Goal: Task Accomplishment & Management: Use online tool/utility

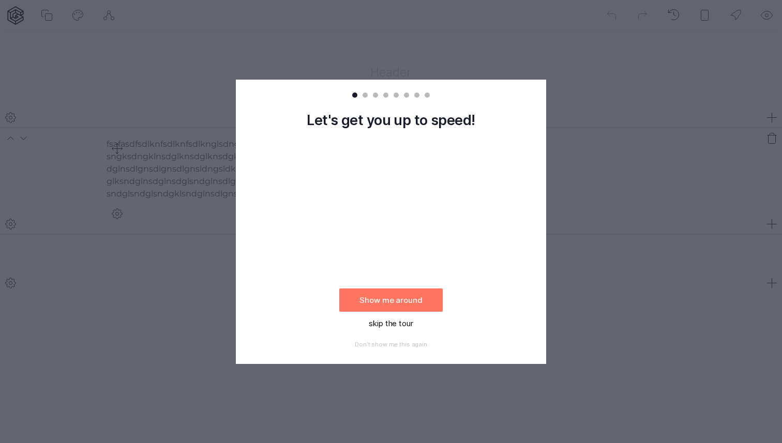
click at [387, 322] on button "skip the tour" at bounding box center [390, 323] width 103 height 23
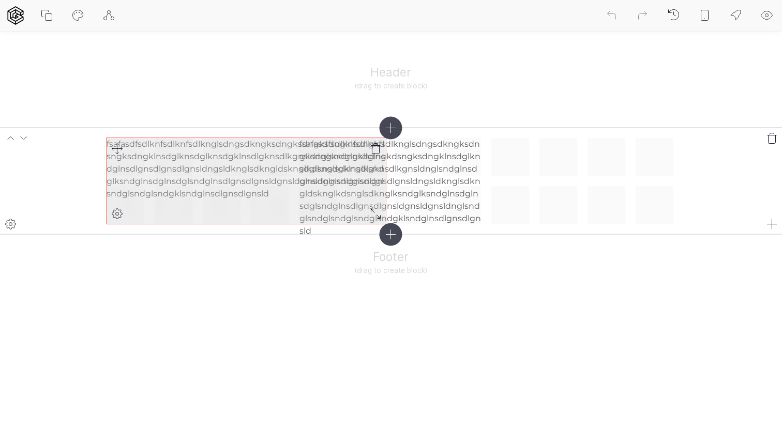
click at [255, 147] on p "fsafasdfsdlknfsdlknfsdlknglsdngsdkngksdngksdngksdngklsdngkdsngksdngklnsdglknsdg…" at bounding box center [246, 169] width 279 height 62
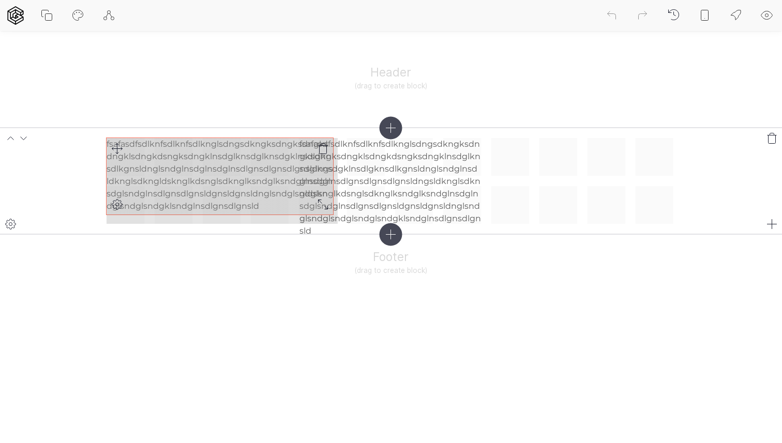
click at [329, 205] on div "fsafasdfsdlknfsdlknfsdlknglsdngsdkngksdngksdngksdngklsdngkdsngksdngklnsdglknsdg…" at bounding box center [391, 181] width 569 height 86
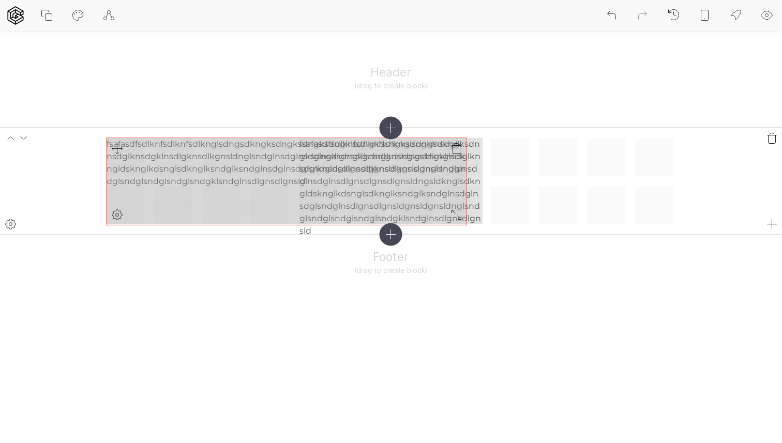
click at [466, 216] on div "fsafasdfsdlknfsdlknfsdlknglsdngsdkngksdngksdngksdngklsdngkdsngksdngklnsdglknsdg…" at bounding box center [391, 181] width 569 height 86
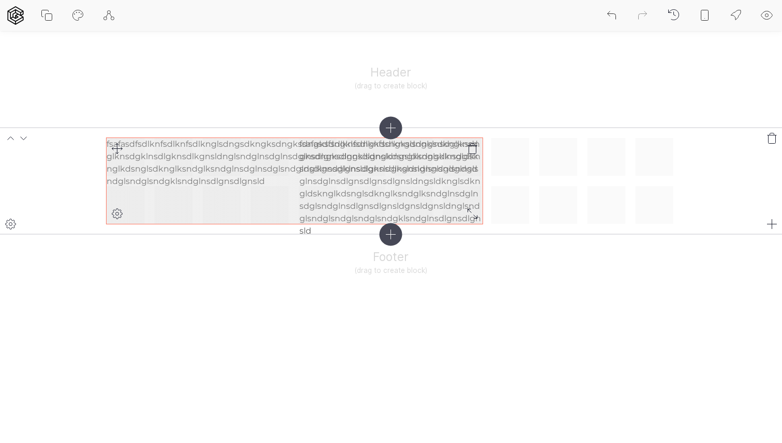
click at [265, 191] on div "fsafasdfsdlknfsdlknfsdlknglsdngsdkngksdngksdngksdngklsdngkdsngksdngklnsdglknsdg…" at bounding box center [295, 181] width 376 height 86
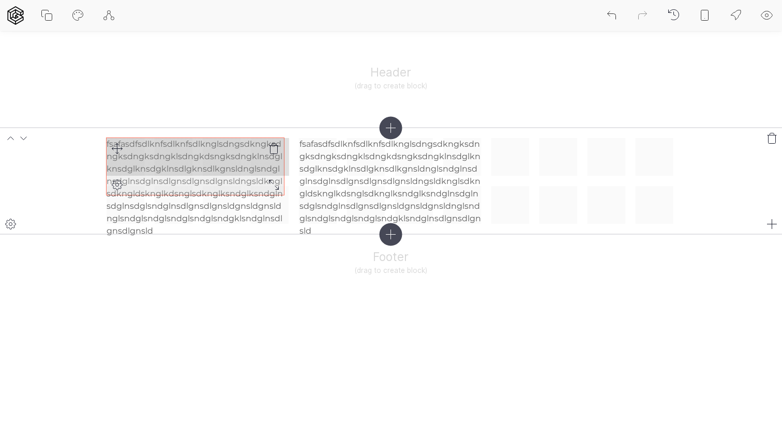
click at [272, 183] on icon at bounding box center [273, 184] width 9 height 9
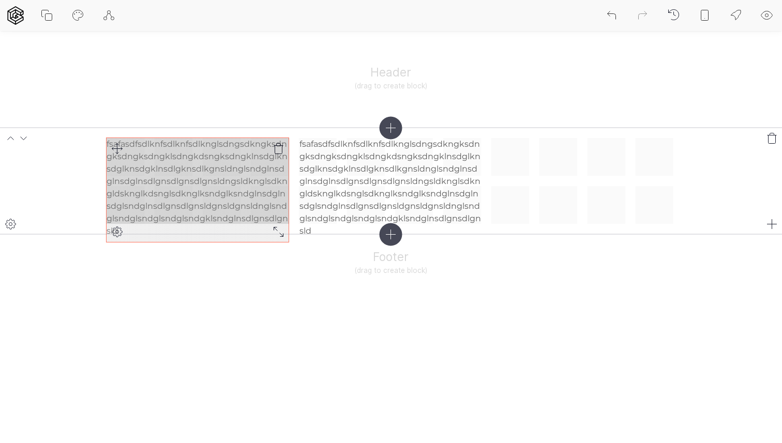
click at [276, 233] on icon at bounding box center [279, 232] width 12 height 12
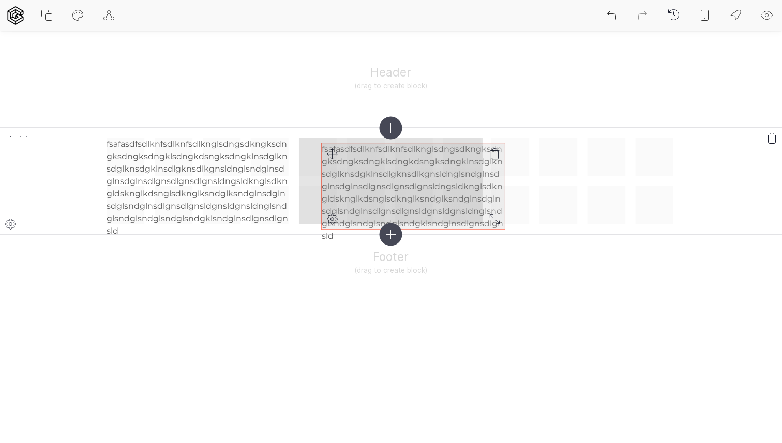
click at [330, 155] on div "fsafasdfsdlknfsdlknfsdlknglsdngsdkngksdngksdngksdngklsdngkdsngksdngklnsdglknsdg…" at bounding box center [391, 181] width 569 height 86
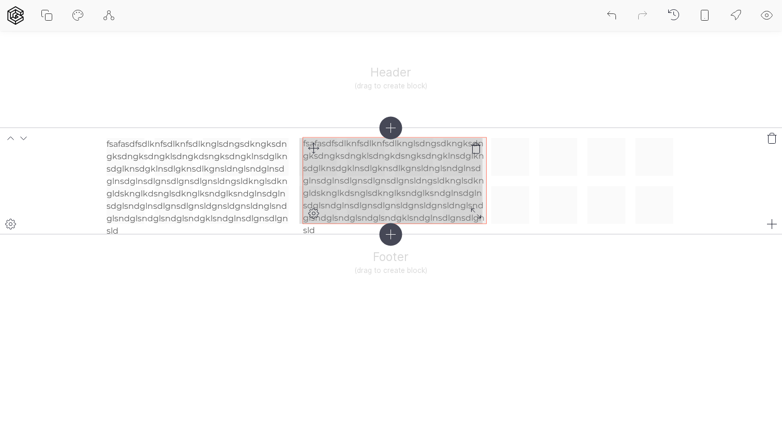
click at [312, 149] on div "fsafasdfsdlknfsdlknfsdlknglsdngsdkngksdngksdngksdngklsdngkdsngksdngklnsdglknsdg…" at bounding box center [391, 181] width 569 height 86
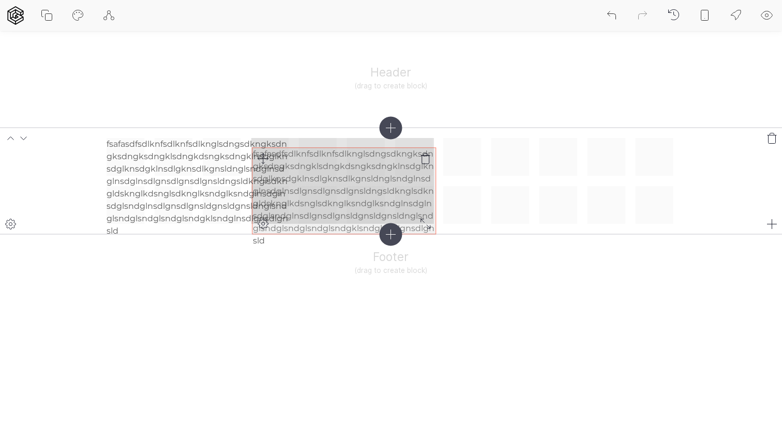
click at [265, 159] on div "fsafasdfsdlknfsdlknfsdlknglsdngsdkngksdngksdngksdngklsdngkdsngksdngklnsdglknsdg…" at bounding box center [391, 181] width 569 height 86
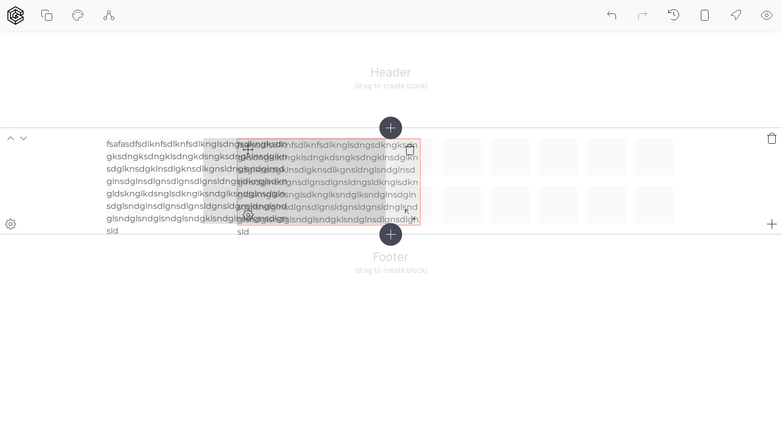
click at [247, 148] on div "fsafasdfsdlknfsdlknfsdlknglsdngsdkngksdngksdngksdngklsdngkdsngksdngklnsdglknsdg…" at bounding box center [391, 181] width 569 height 86
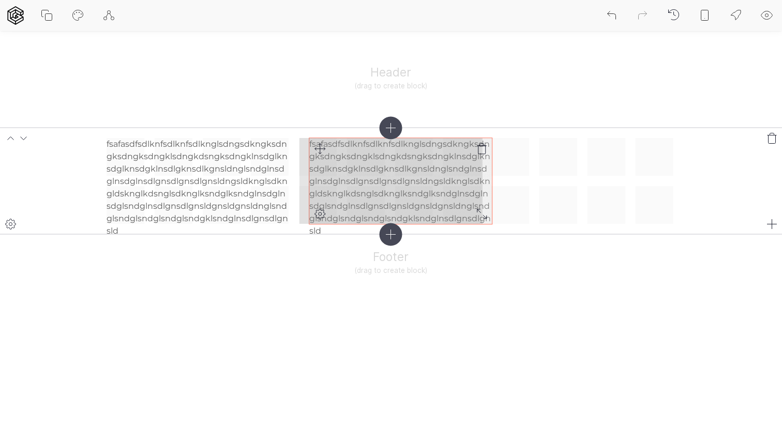
click at [322, 148] on div "fsafasdfsdlknfsdlknfsdlknglsdngsdkngksdngksdngksdngklsdngkdsngksdngklnsdglknsdg…" at bounding box center [391, 181] width 569 height 86
